Goal: Task Accomplishment & Management: Manage account settings

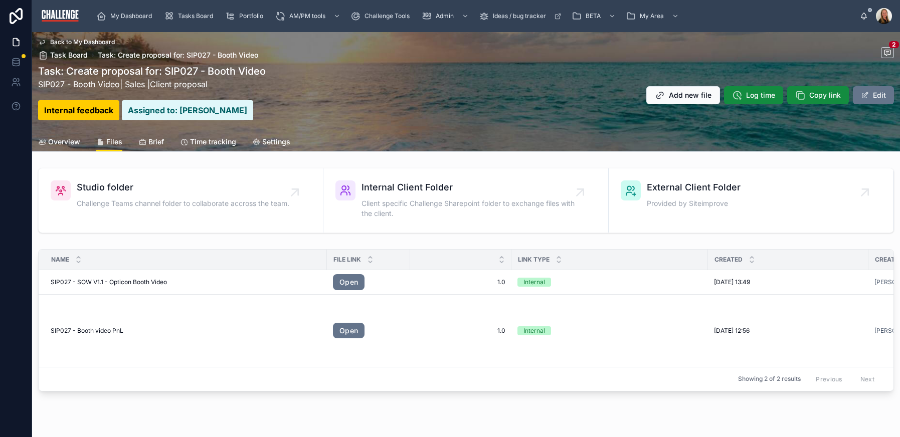
drag, startPoint x: 182, startPoint y: 344, endPoint x: 148, endPoint y: 263, distance: 87.4
click at [181, 344] on td "SIP027 - Booth video PnL SIP027 - Booth video PnL" at bounding box center [183, 330] width 288 height 73
click at [69, 144] on span "Overview" at bounding box center [64, 142] width 32 height 10
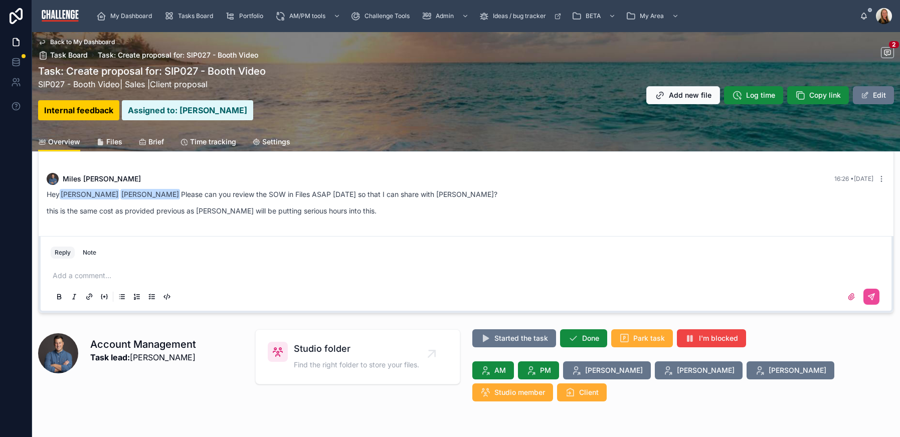
scroll to position [184, 0]
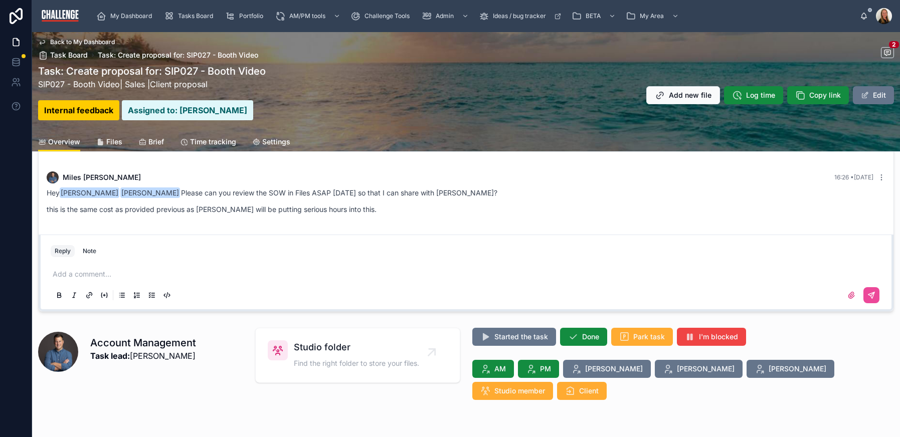
click at [127, 271] on p at bounding box center [468, 274] width 831 height 10
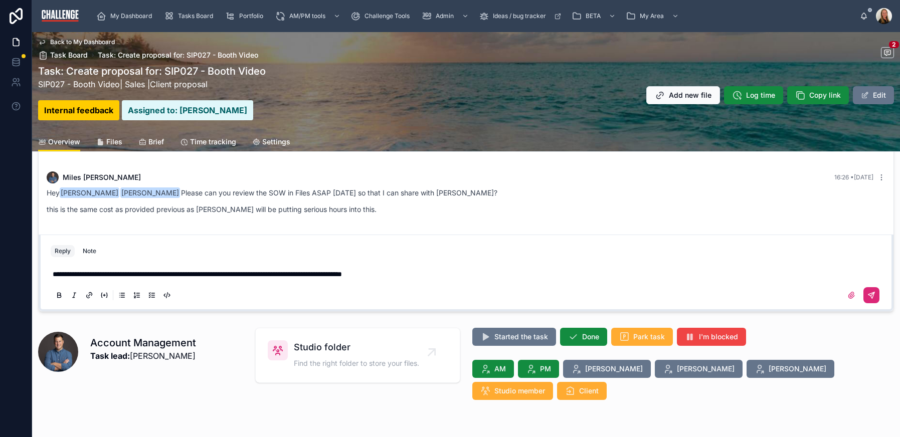
click at [868, 292] on button at bounding box center [872, 295] width 16 height 16
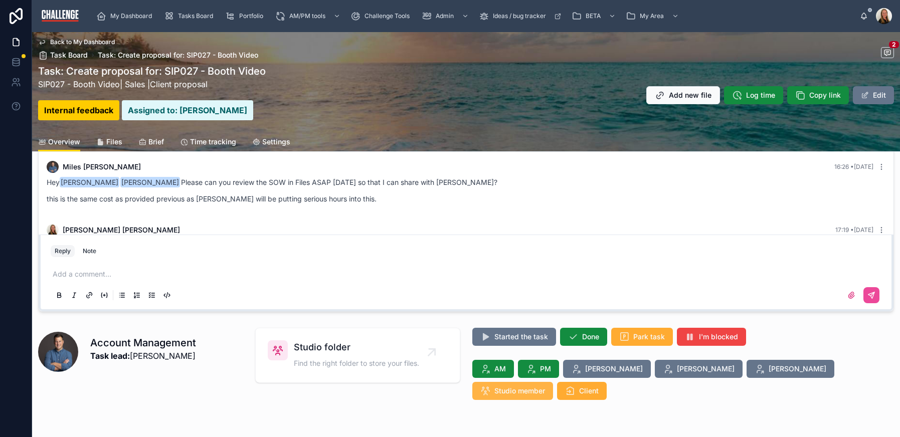
click at [545, 386] on span "Studio member" at bounding box center [519, 391] width 51 height 10
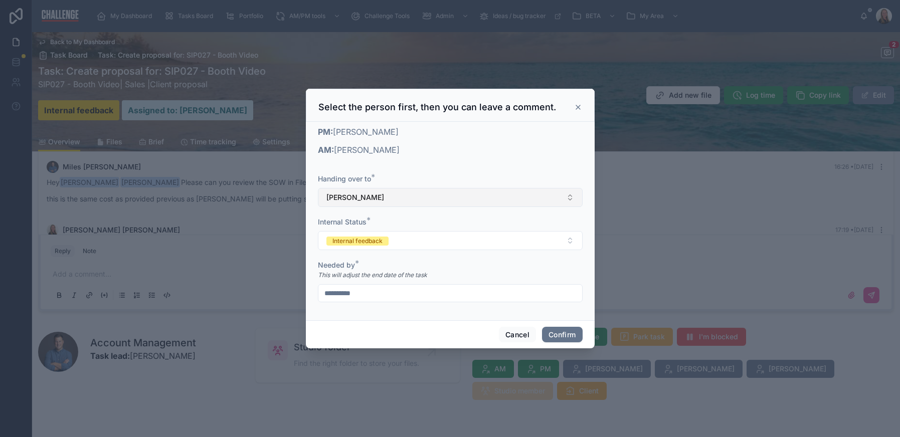
click at [451, 204] on button "[PERSON_NAME]" at bounding box center [450, 197] width 265 height 19
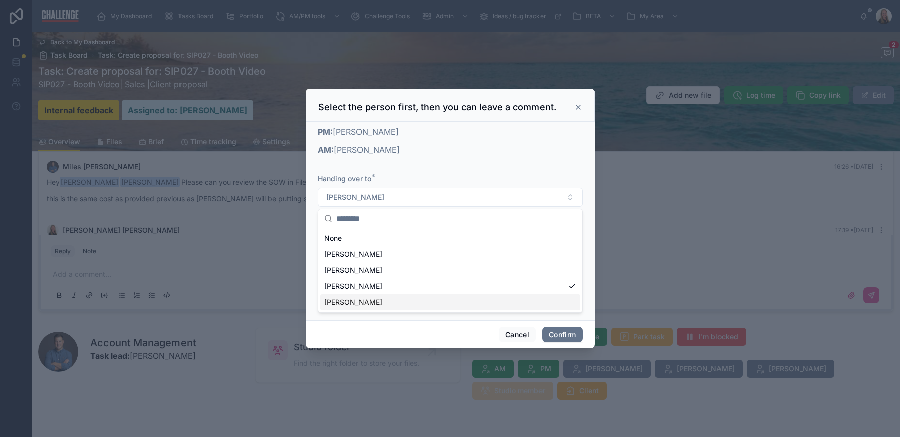
click at [390, 296] on div "[PERSON_NAME]" at bounding box center [450, 302] width 260 height 16
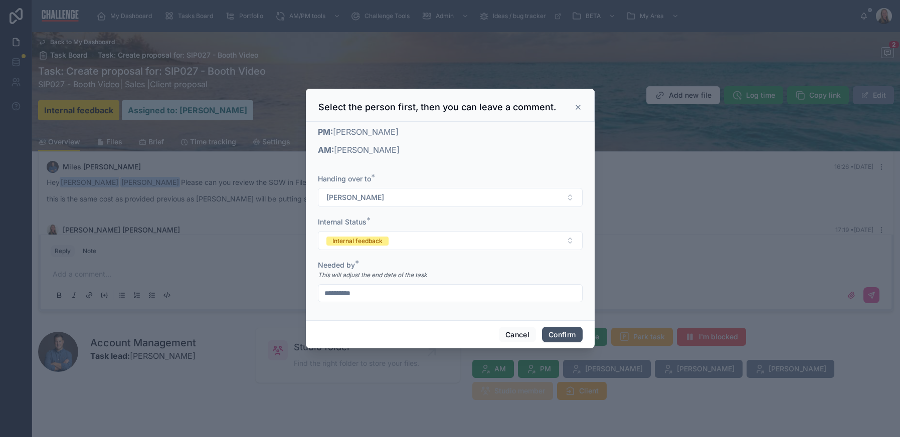
click at [569, 337] on button "Confirm" at bounding box center [562, 335] width 40 height 16
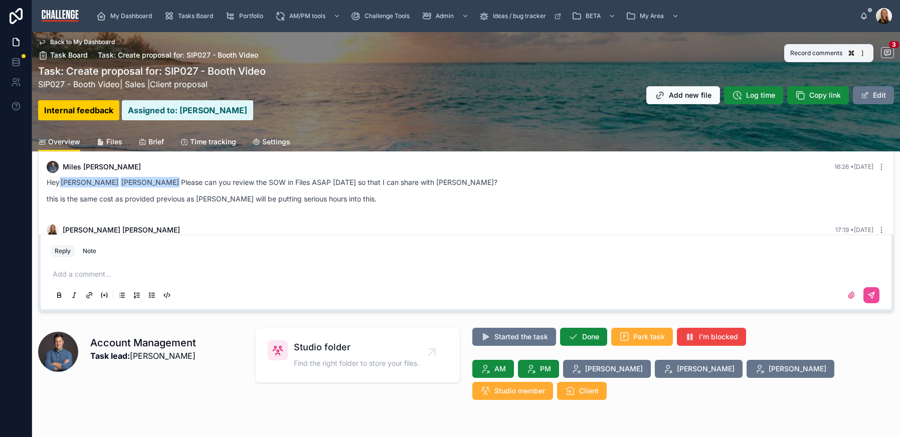
click at [884, 54] on icon at bounding box center [888, 53] width 8 height 8
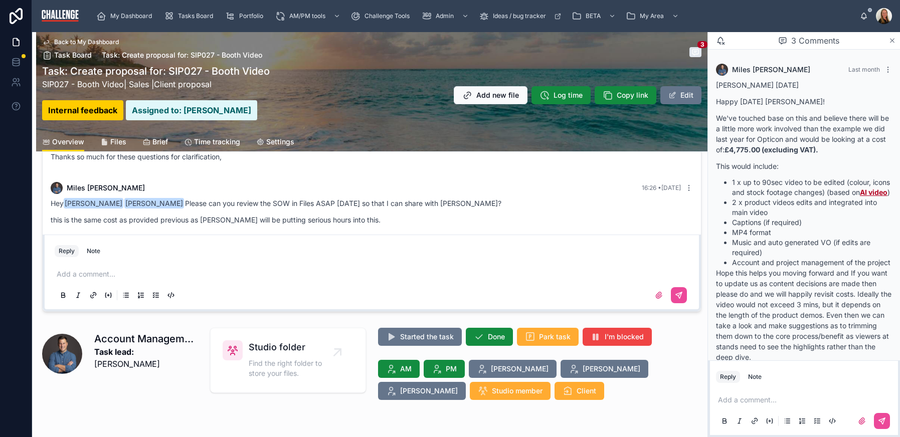
click at [892, 42] on icon at bounding box center [893, 41] width 8 height 8
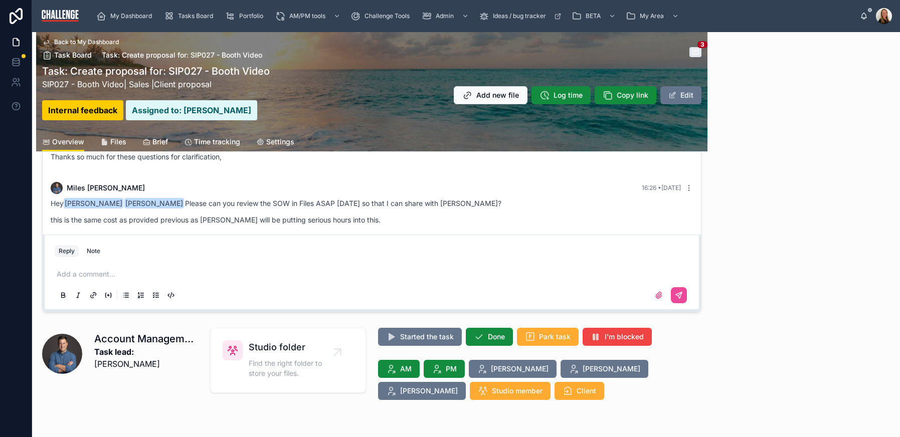
scroll to position [313, 0]
